Goal: Find contact information: Find contact information

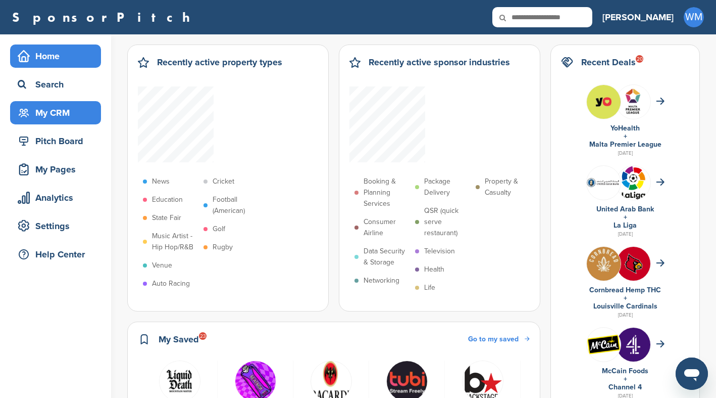
click at [50, 115] on div "My CRM" at bounding box center [58, 113] width 86 height 18
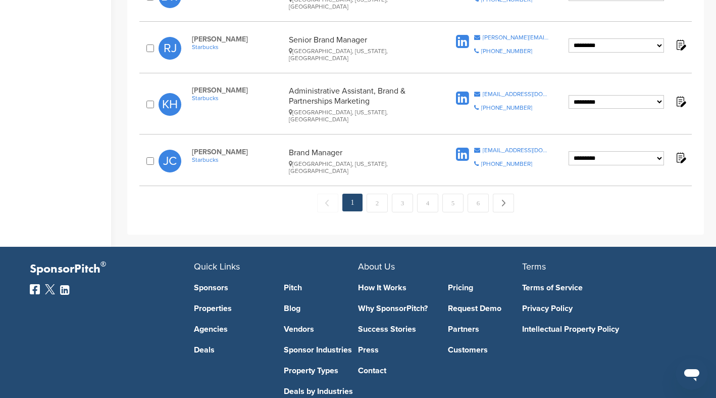
scroll to position [1114, 0]
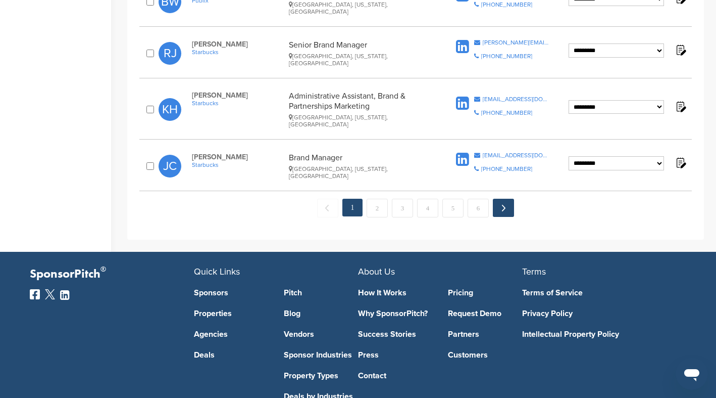
click at [507, 199] on link "Next →" at bounding box center [503, 208] width 21 height 18
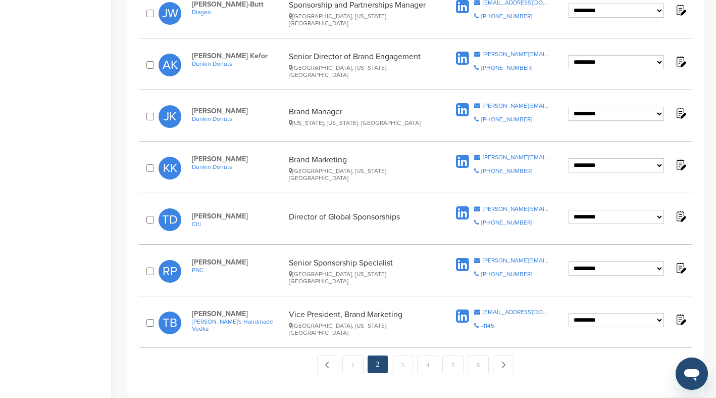
scroll to position [976, 0]
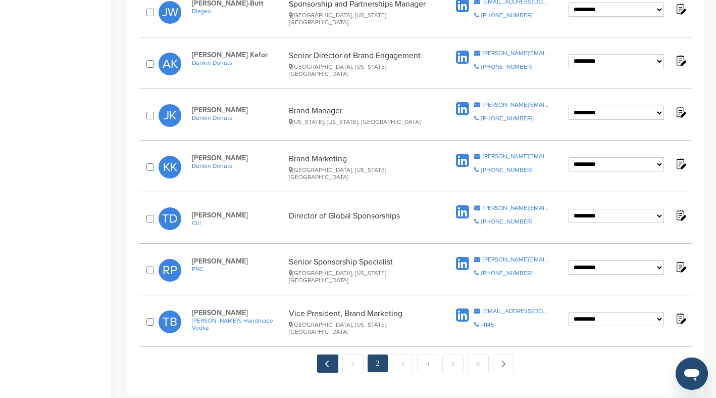
click at [327, 354] on link "← Previous" at bounding box center [327, 363] width 21 height 18
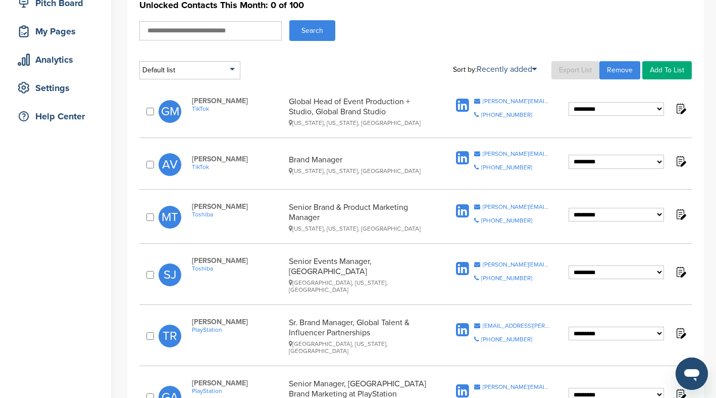
scroll to position [140, 0]
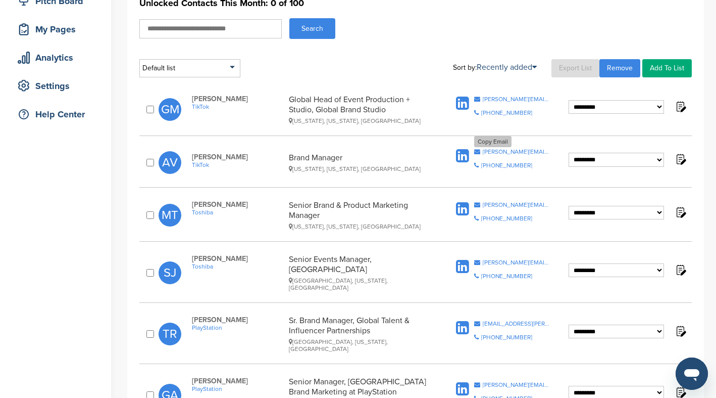
click at [483, 153] on div "[PERSON_NAME][EMAIL_ADDRESS][PERSON_NAME][DOMAIN_NAME]" at bounding box center [516, 152] width 67 height 6
click at [223, 100] on span "Gideon Moncrieffe" at bounding box center [238, 98] width 92 height 9
drag, startPoint x: 257, startPoint y: 101, endPoint x: 190, endPoint y: 96, distance: 66.3
click at [190, 98] on div "Gideon Moncrieffe TikTok Global Head of Event Production + Studio, Global Brand…" at bounding box center [318, 109] width 272 height 30
copy span "Gideon Moncrieffe"
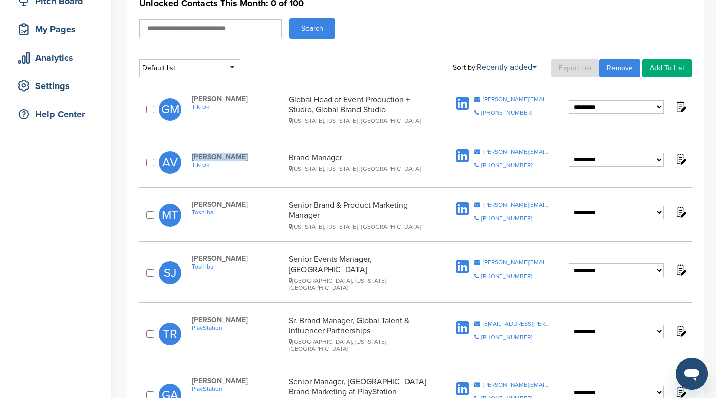
drag, startPoint x: 257, startPoint y: 155, endPoint x: 189, endPoint y: 156, distance: 67.2
click at [189, 157] on div "Arben Vucetaj TikTok Brand Manager New York, New York, United States" at bounding box center [318, 163] width 272 height 20
copy span "Arben Vucetaj"
drag, startPoint x: 256, startPoint y: 98, endPoint x: 218, endPoint y: 98, distance: 38.4
click at [215, 99] on span "[PERSON_NAME]" at bounding box center [238, 98] width 92 height 9
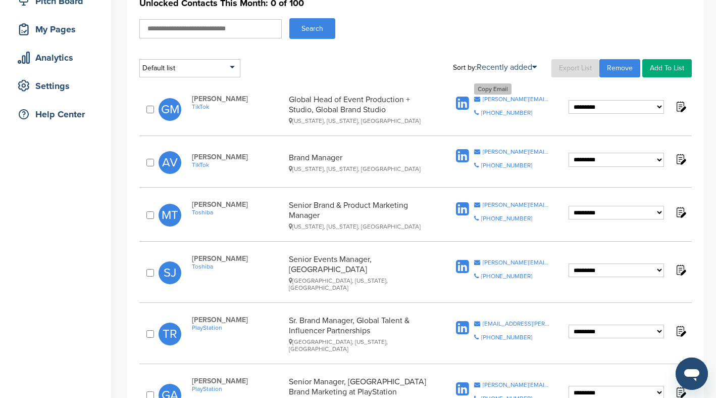
click at [517, 98] on div "[PERSON_NAME][EMAIL_ADDRESS][DOMAIN_NAME]" at bounding box center [516, 99] width 67 height 6
click at [680, 106] on img at bounding box center [680, 106] width 13 height 13
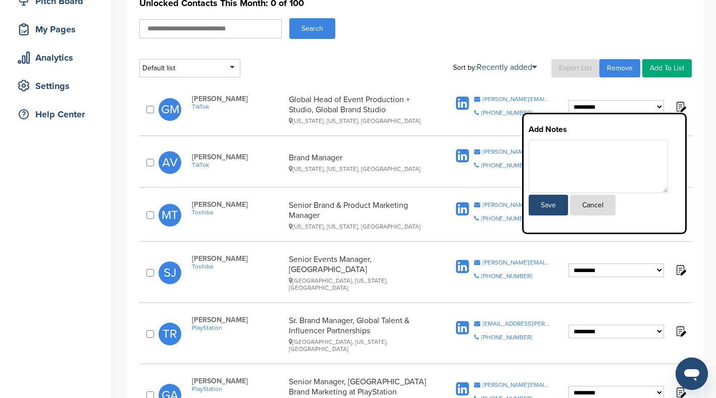
click at [476, 91] on div "**********" at bounding box center [415, 109] width 553 height 40
click at [502, 150] on div "[PERSON_NAME][EMAIL_ADDRESS][PERSON_NAME][DOMAIN_NAME]" at bounding box center [516, 152] width 67 height 6
click at [599, 208] on button "Cancel" at bounding box center [592, 204] width 45 height 21
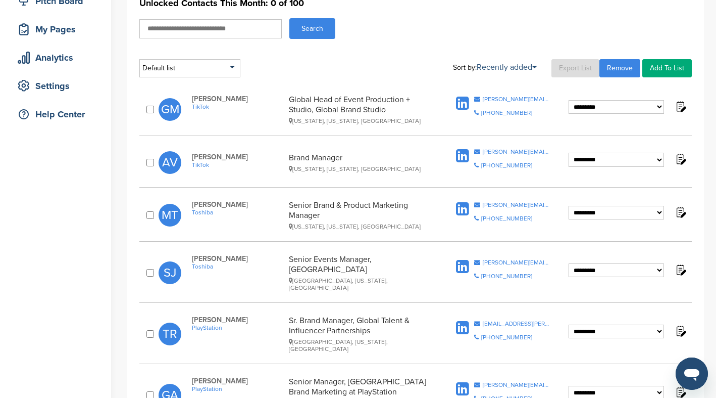
drag, startPoint x: 265, startPoint y: 97, endPoint x: 193, endPoint y: 95, distance: 71.8
click at [193, 95] on span "[PERSON_NAME]" at bounding box center [238, 98] width 92 height 9
copy span "[PERSON_NAME]"
drag, startPoint x: 259, startPoint y: 156, endPoint x: 192, endPoint y: 153, distance: 66.8
click at [192, 153] on span "[PERSON_NAME]" at bounding box center [238, 157] width 92 height 9
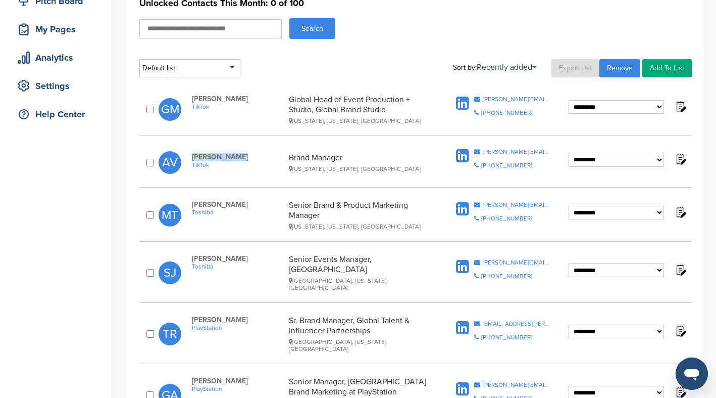
copy span "[PERSON_NAME]"
drag, startPoint x: 529, startPoint y: 113, endPoint x: 478, endPoint y: 111, distance: 50.6
click at [478, 111] on div "Copy Phone Number +1(562) 241-7692" at bounding box center [512, 113] width 76 height 6
copy div "[PHONE_NUMBER]"
click at [517, 113] on div "[PHONE_NUMBER]" at bounding box center [506, 113] width 51 height 6
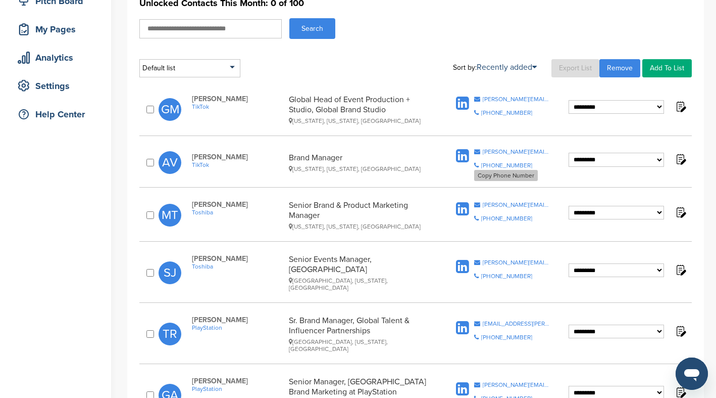
click at [501, 164] on div "[PHONE_NUMBER]" at bounding box center [506, 165] width 51 height 6
click at [532, 98] on div "[PERSON_NAME][EMAIL_ADDRESS][DOMAIN_NAME]" at bounding box center [516, 99] width 67 height 6
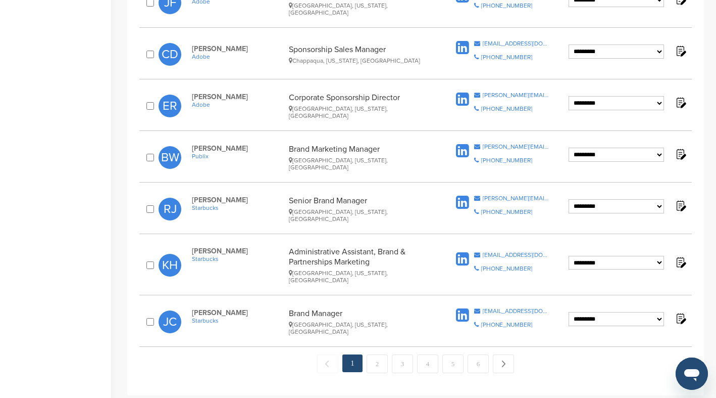
scroll to position [958, 0]
drag, startPoint x: 367, startPoint y: 278, endPoint x: 291, endPoint y: 270, distance: 75.7
click at [292, 309] on div "Brand Manager Renton, Washington, United States" at bounding box center [361, 322] width 144 height 27
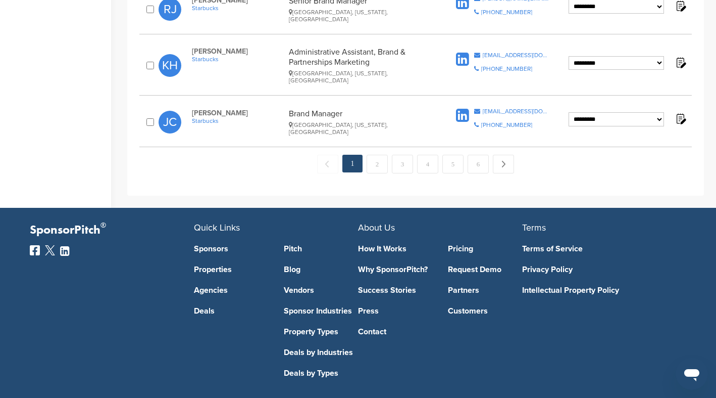
scroll to position [1136, 0]
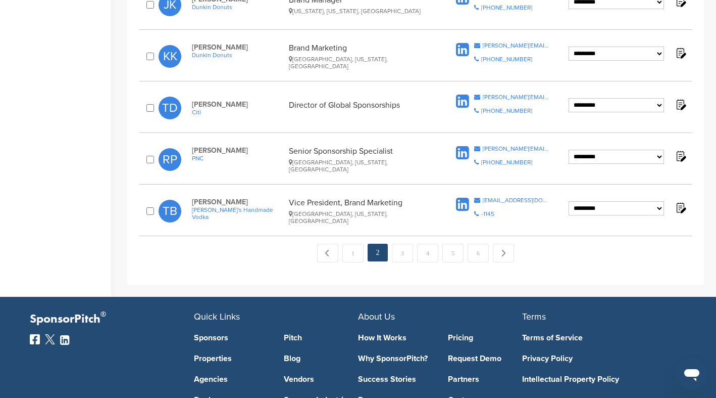
scroll to position [1169, 0]
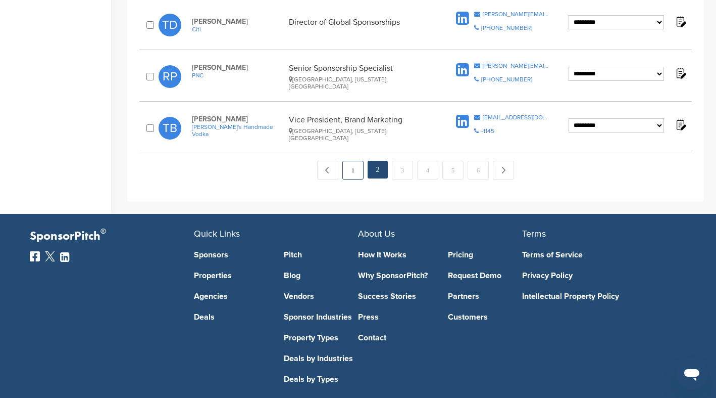
click at [352, 161] on link "1" at bounding box center [353, 170] width 21 height 19
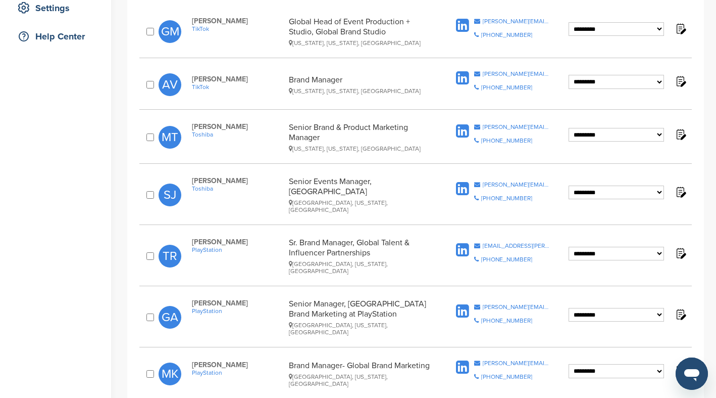
scroll to position [220, 0]
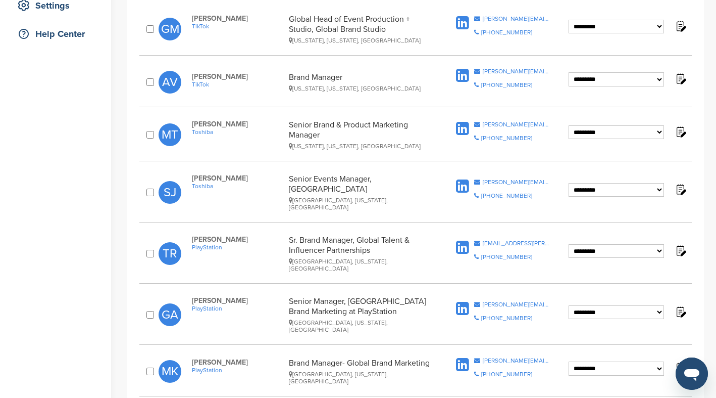
drag, startPoint x: 218, startPoint y: 130, endPoint x: 209, endPoint y: 131, distance: 9.2
click at [204, 131] on span "Toshiba" at bounding box center [238, 131] width 92 height 7
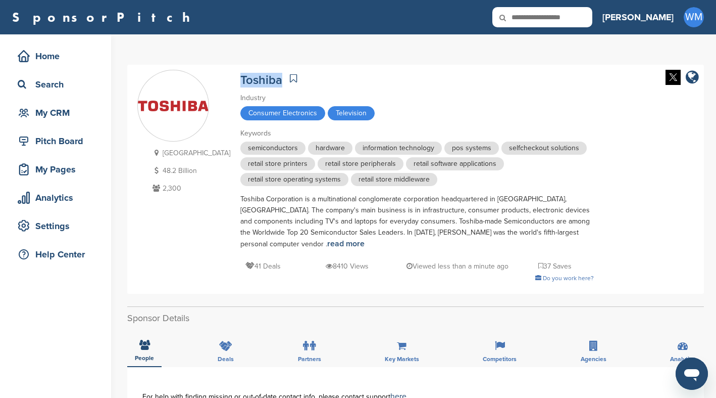
drag, startPoint x: 263, startPoint y: 80, endPoint x: 217, endPoint y: 79, distance: 45.5
click at [217, 80] on div "[GEOGRAPHIC_DATA] 48.2 Billion 2,300 [GEOGRAPHIC_DATA] Industry Consumer Electr…" at bounding box center [415, 179] width 557 height 219
copy link "Toshiba"
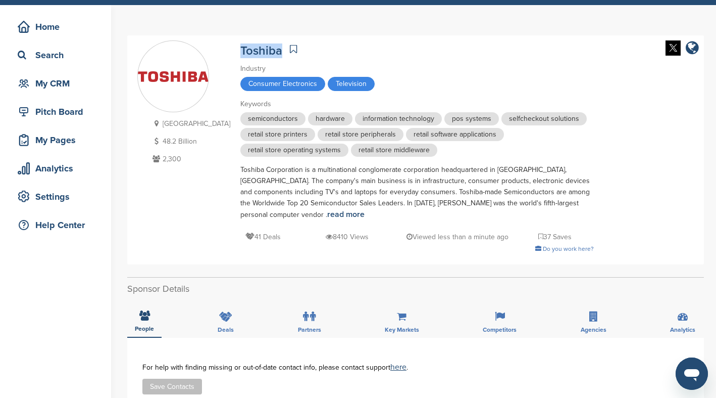
scroll to position [29, 0]
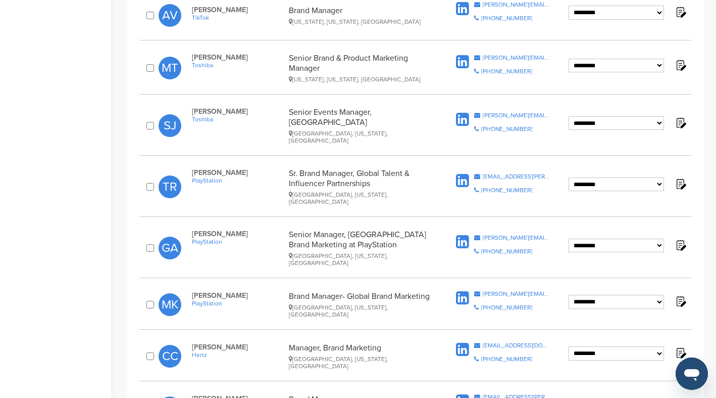
scroll to position [289, 0]
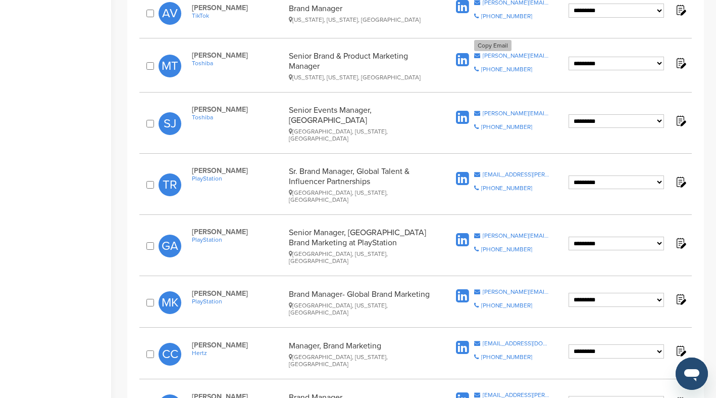
click at [527, 53] on div "[PERSON_NAME][EMAIL_ADDRESS][PERSON_NAME][DOMAIN_NAME]" at bounding box center [516, 56] width 67 height 6
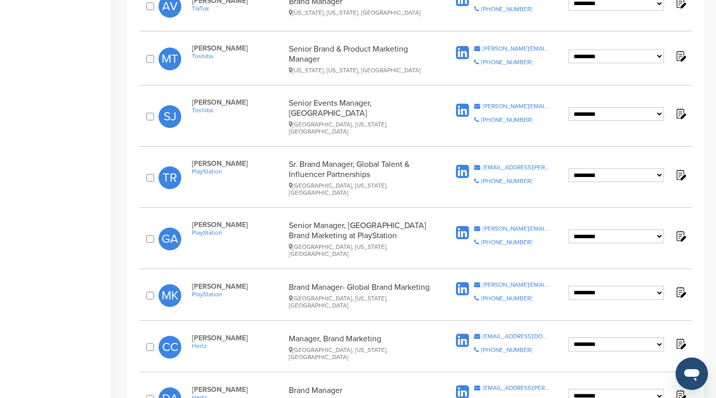
scroll to position [304, 0]
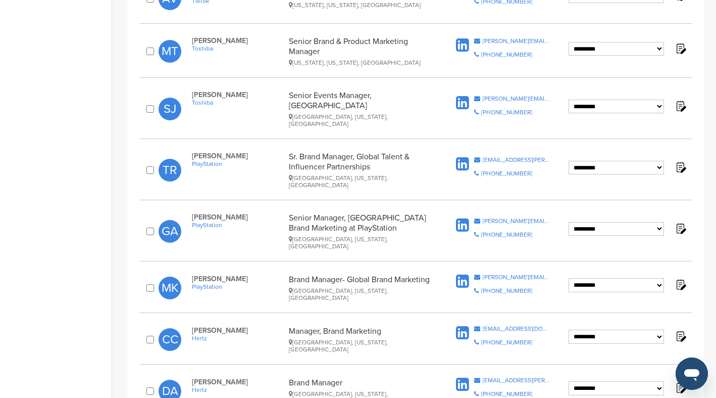
drag, startPoint x: 246, startPoint y: 39, endPoint x: 192, endPoint y: 40, distance: 53.6
click at [192, 40] on span "[PERSON_NAME]" at bounding box center [238, 40] width 92 height 9
copy span "[PERSON_NAME]"
click at [529, 40] on div "[PERSON_NAME][EMAIL_ADDRESS][PERSON_NAME][DOMAIN_NAME]" at bounding box center [516, 41] width 67 height 6
click at [499, 33] on div "**********" at bounding box center [415, 51] width 553 height 40
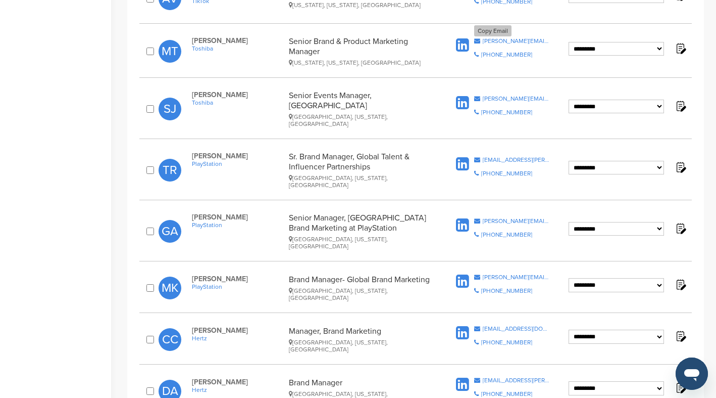
click at [499, 38] on div "[PERSON_NAME][EMAIL_ADDRESS][PERSON_NAME][DOMAIN_NAME]" at bounding box center [516, 41] width 67 height 6
drag, startPoint x: 251, startPoint y: 41, endPoint x: 187, endPoint y: 43, distance: 63.7
click at [187, 43] on div "[PERSON_NAME] [GEOGRAPHIC_DATA] Senior Brand & Product Marketing Manager [US_ST…" at bounding box center [318, 51] width 272 height 30
copy span "[PERSON_NAME]"
click at [503, 52] on div "[PHONE_NUMBER]" at bounding box center [506, 55] width 51 height 6
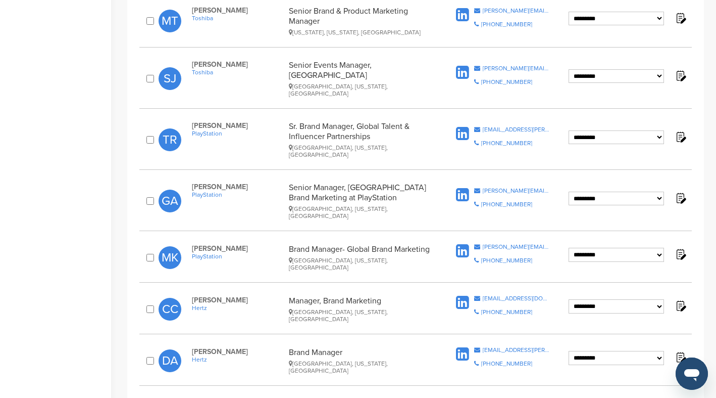
scroll to position [335, 0]
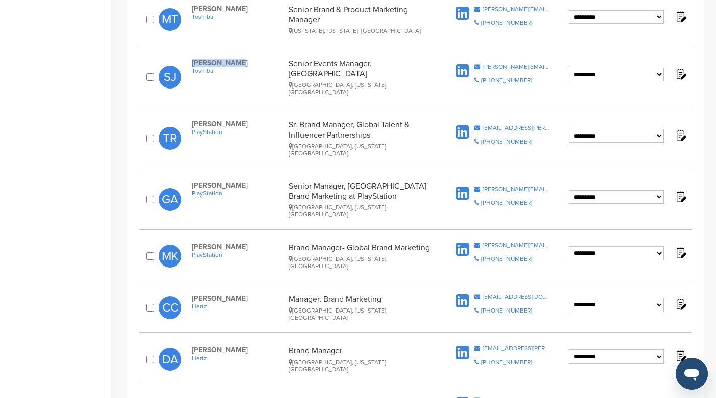
drag, startPoint x: 239, startPoint y: 65, endPoint x: 184, endPoint y: 60, distance: 55.8
click at [184, 60] on div "**********" at bounding box center [415, 77] width 553 height 47
copy span "[PERSON_NAME]"
click at [525, 64] on div "[PERSON_NAME][EMAIL_ADDRESS][PERSON_NAME][DOMAIN_NAME]" at bounding box center [516, 67] width 67 height 6
drag, startPoint x: 243, startPoint y: 66, endPoint x: 190, endPoint y: 63, distance: 53.1
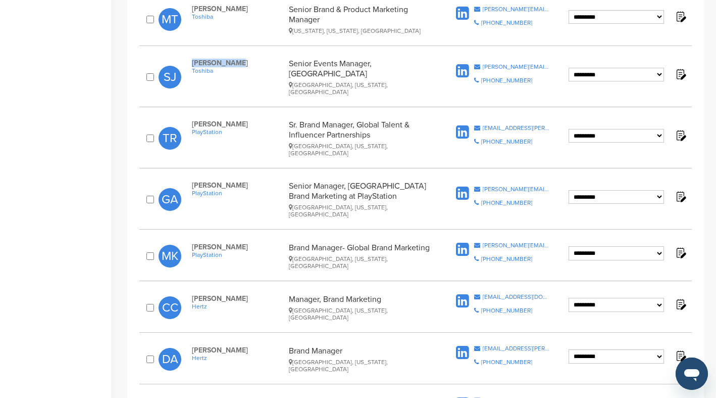
click at [190, 63] on div "[PERSON_NAME] [GEOGRAPHIC_DATA] Senior Events Manager, [GEOGRAPHIC_DATA] [GEOGR…" at bounding box center [318, 77] width 272 height 37
copy span "[PERSON_NAME]"
drag, startPoint x: 543, startPoint y: 76, endPoint x: 485, endPoint y: 75, distance: 57.1
click at [485, 77] on div "Copy Phone Number [PHONE_NUMBER]" at bounding box center [512, 80] width 76 height 6
copy div "65 6297 0990"
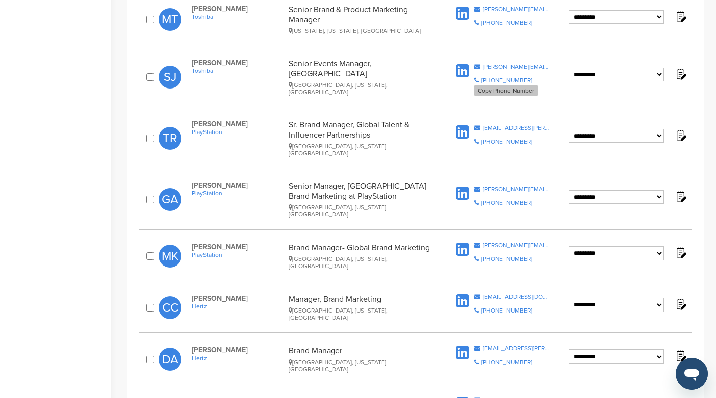
click at [495, 77] on div "[PHONE_NUMBER]" at bounding box center [506, 80] width 51 height 6
click at [506, 77] on div "[PHONE_NUMBER]" at bounding box center [506, 80] width 51 height 6
click at [501, 64] on div "[PERSON_NAME][EMAIL_ADDRESS][PERSON_NAME][DOMAIN_NAME]" at bounding box center [516, 67] width 67 height 6
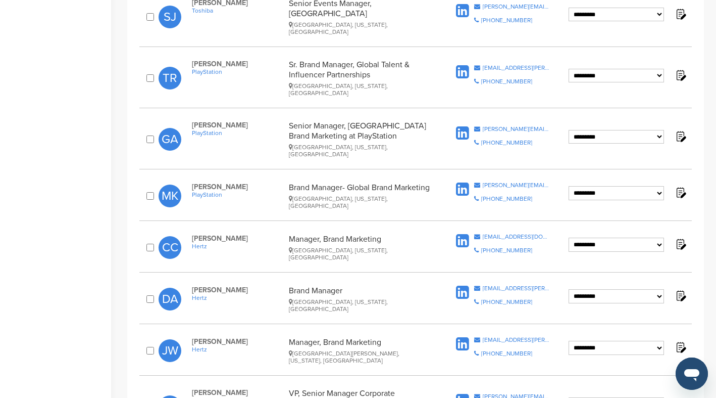
scroll to position [398, 0]
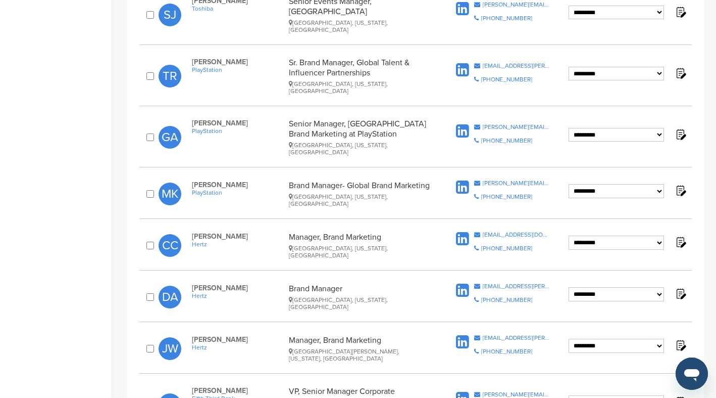
drag, startPoint x: 254, startPoint y: 51, endPoint x: 190, endPoint y: 47, distance: 64.2
click at [190, 58] on div "[PERSON_NAME] PlayStation Sr. Brand Manager, Global Talent & Influencer Partner…" at bounding box center [318, 76] width 272 height 37
copy span "[PERSON_NAME]"
click at [490, 63] on div "[EMAIL_ADDRESS][PERSON_NAME][DOMAIN_NAME]" at bounding box center [516, 66] width 67 height 6
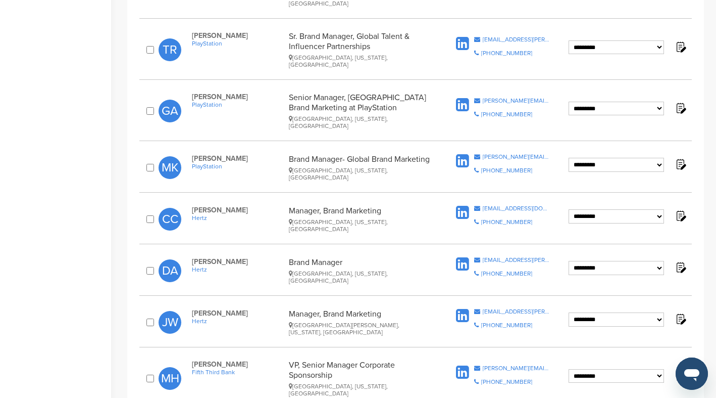
scroll to position [427, 0]
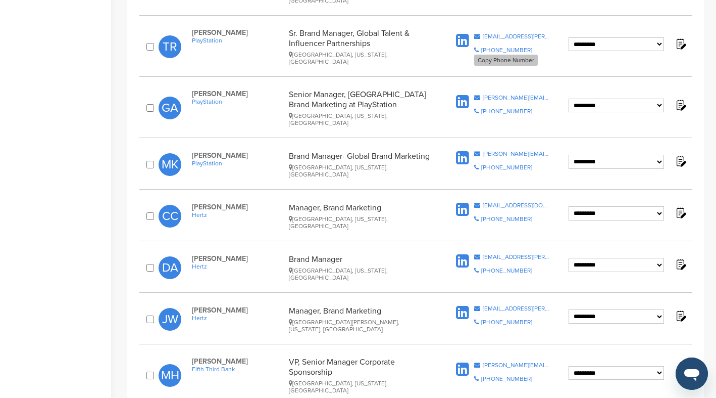
click at [521, 47] on div "[PHONE_NUMBER]" at bounding box center [506, 50] width 51 height 6
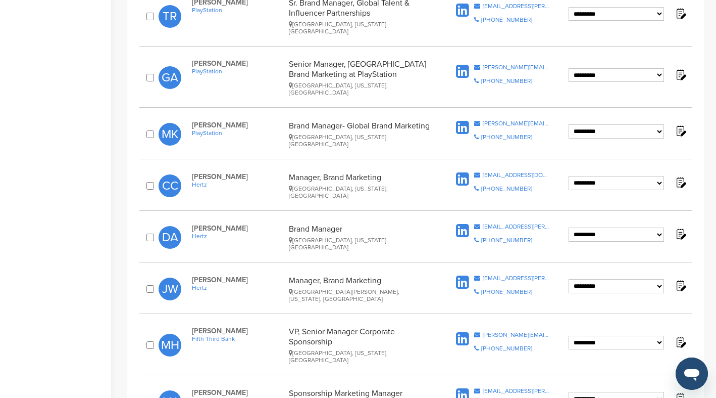
scroll to position [459, 0]
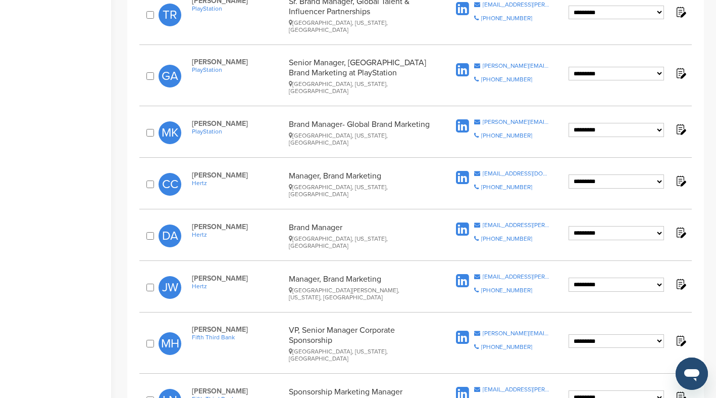
drag, startPoint x: 258, startPoint y: 43, endPoint x: 187, endPoint y: 40, distance: 70.8
click at [187, 58] on div "[PERSON_NAME] PlayStation Senior Manager, US Brand Marketing at PlayStation [GE…" at bounding box center [318, 76] width 272 height 37
copy span "[PERSON_NAME]"
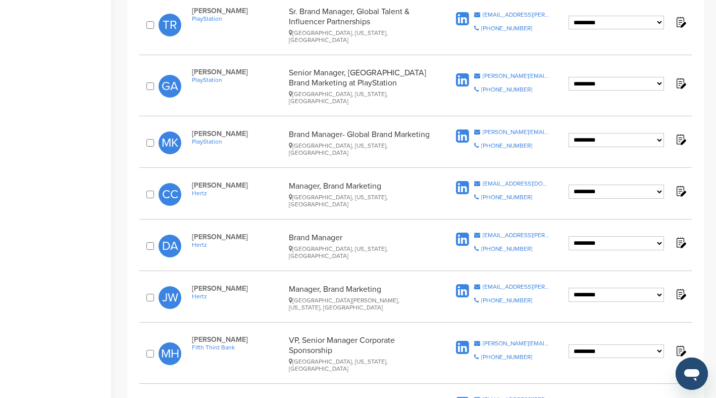
scroll to position [450, 0]
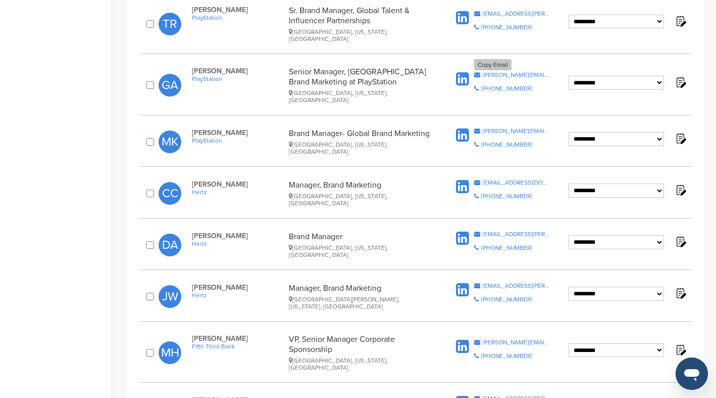
click at [493, 72] on div "[PERSON_NAME][EMAIL_ADDRESS][PERSON_NAME][DOMAIN_NAME]" at bounding box center [516, 75] width 67 height 6
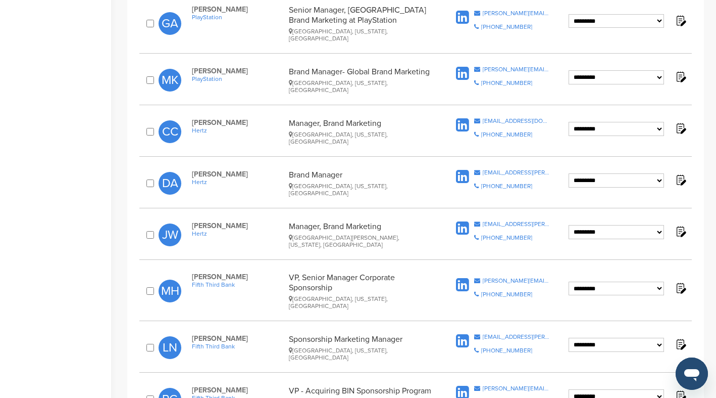
scroll to position [515, 0]
